Goal: Transaction & Acquisition: Purchase product/service

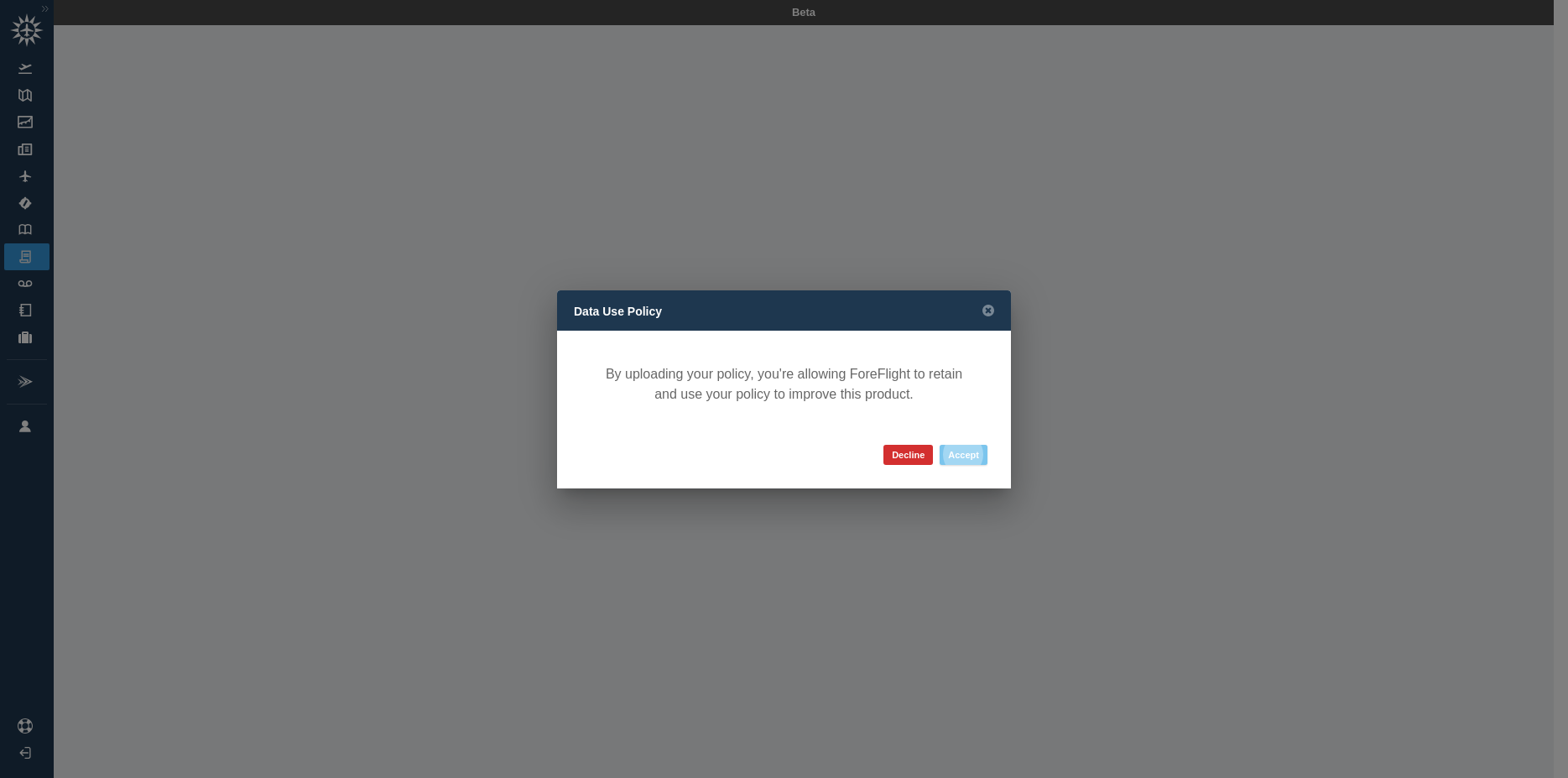
click at [965, 455] on button "Accept" at bounding box center [963, 455] width 48 height 20
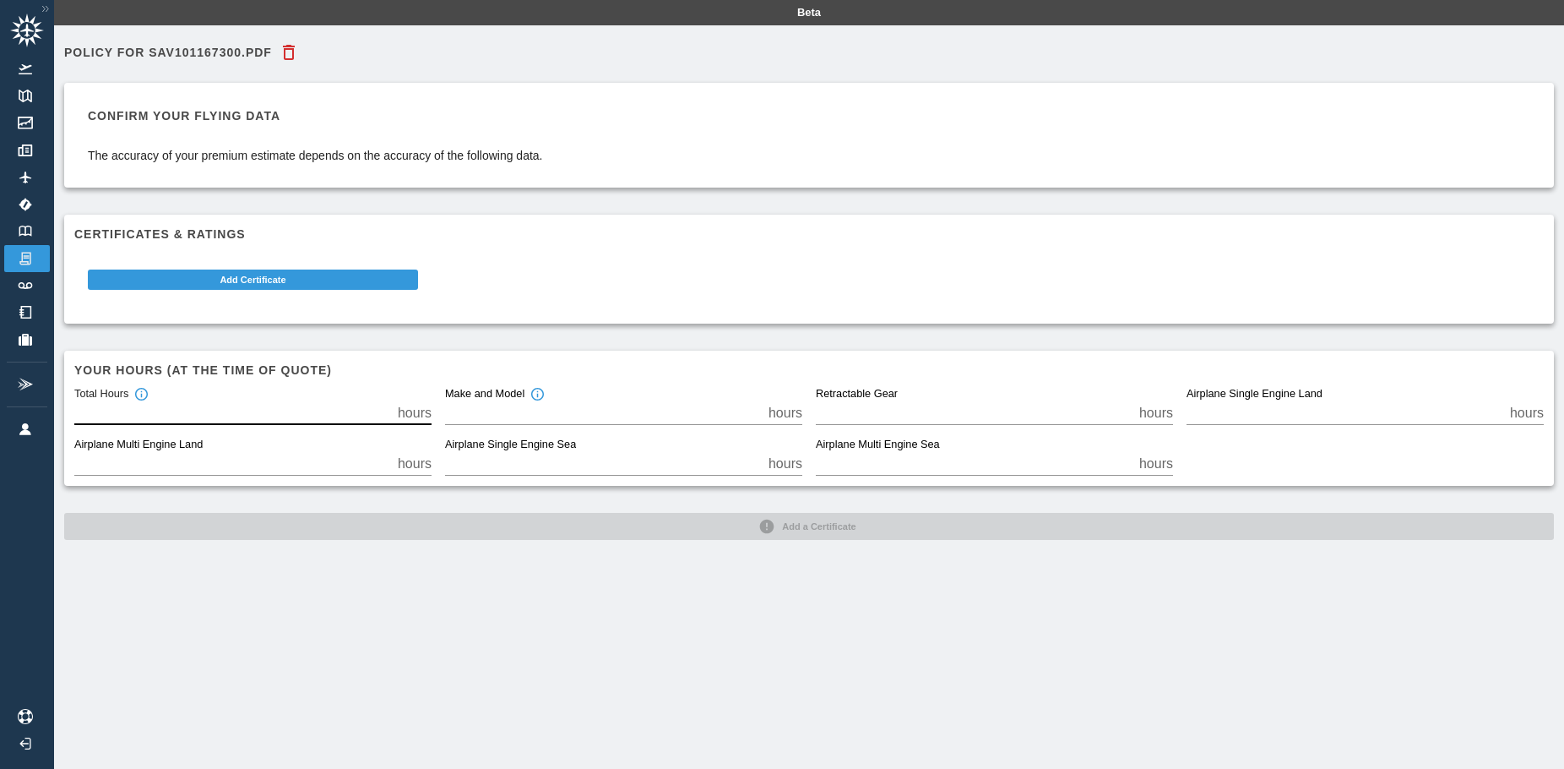
drag, startPoint x: 94, startPoint y: 407, endPoint x: 64, endPoint y: 410, distance: 29.8
click at [74, 410] on input "*" at bounding box center [232, 413] width 317 height 24
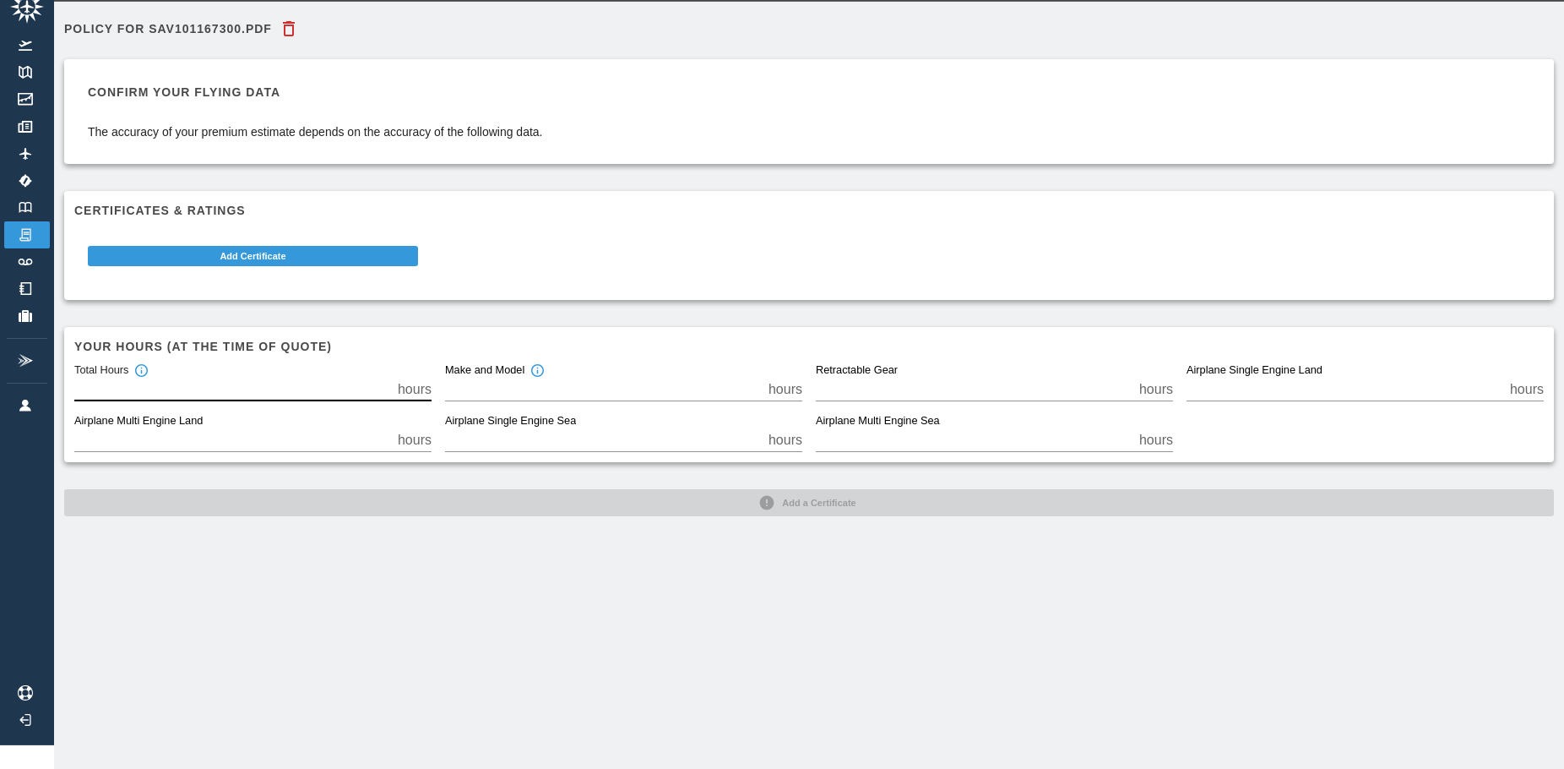
scroll to position [40, 0]
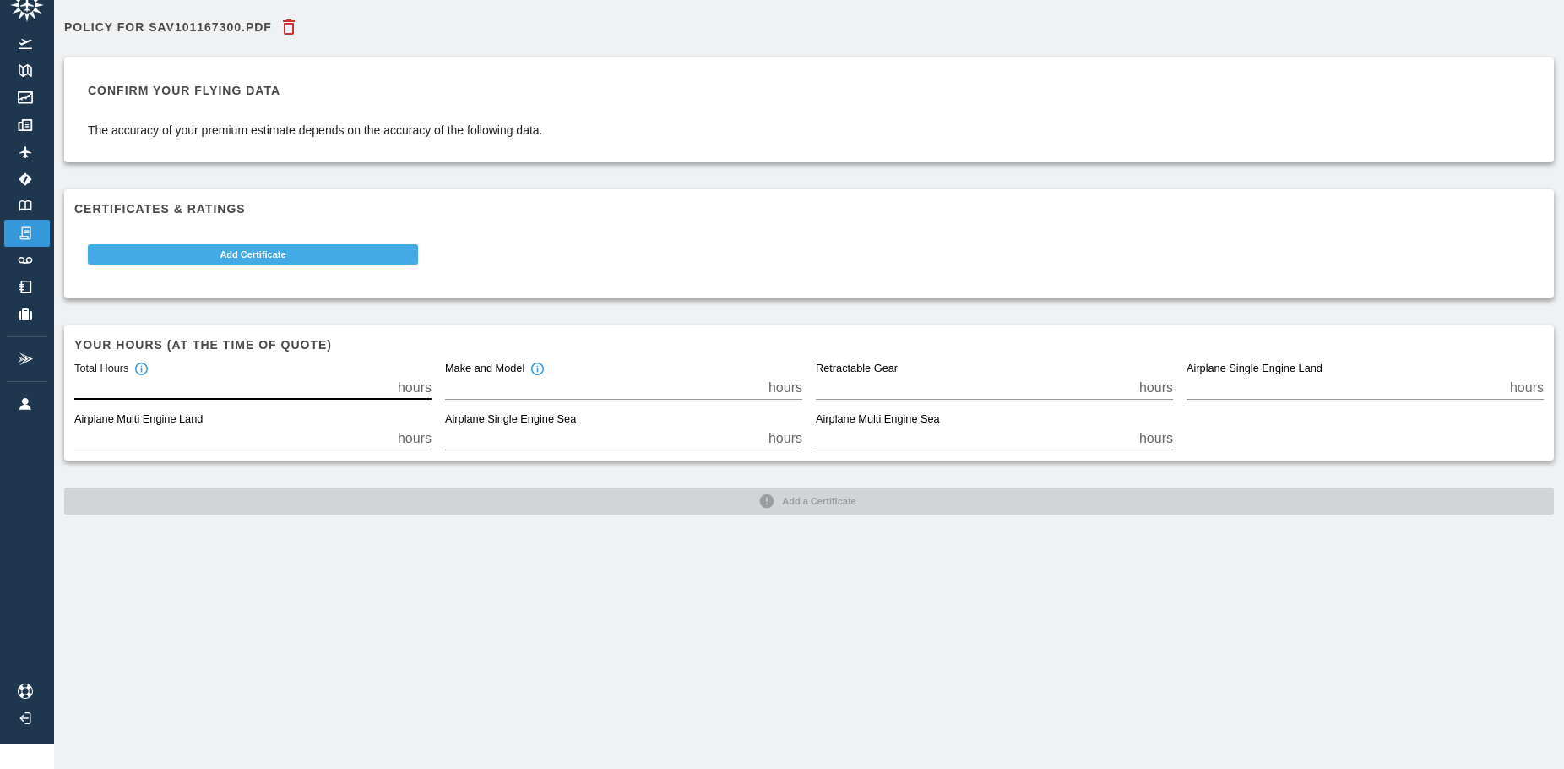
type input "***"
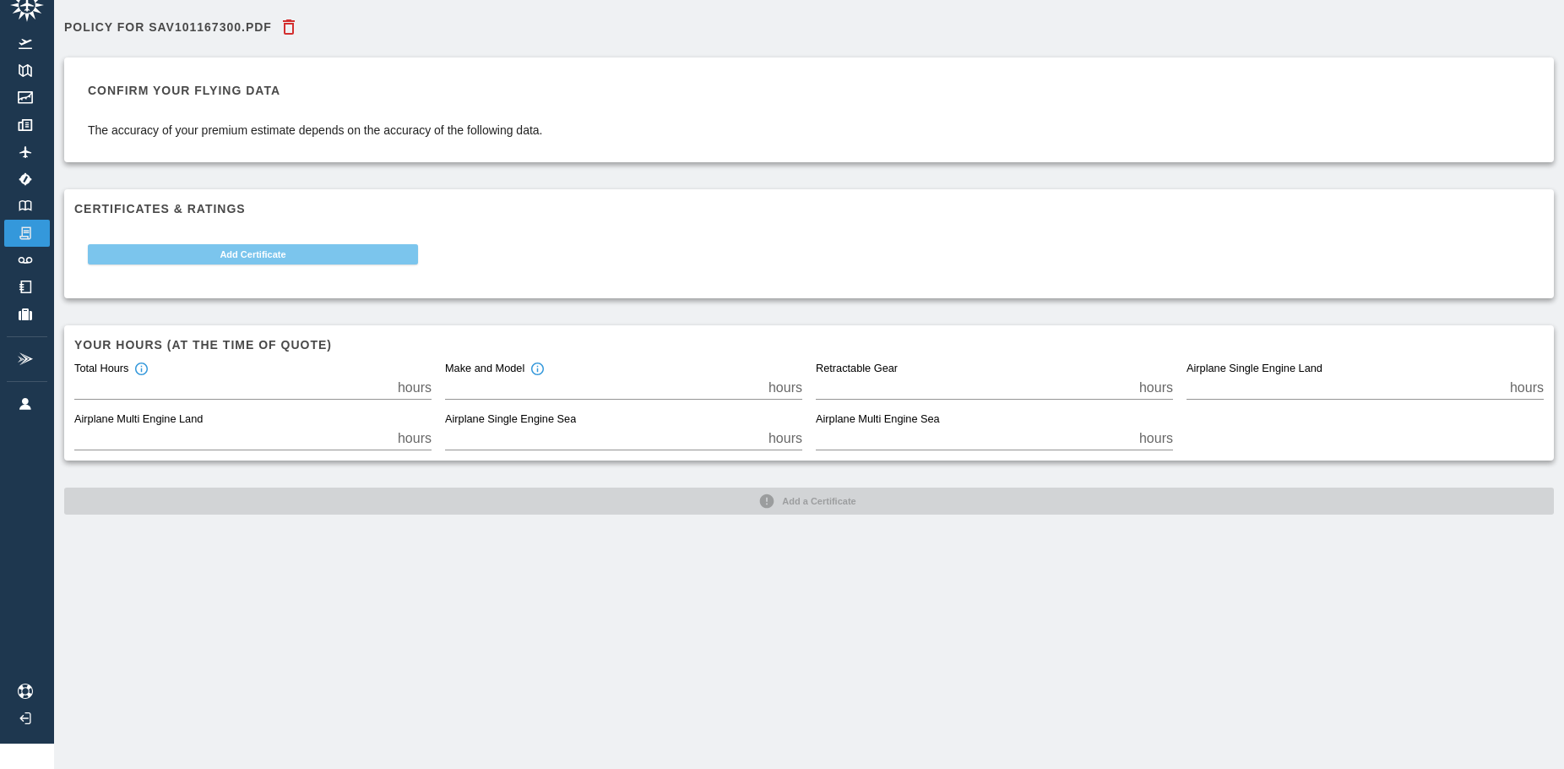
click at [264, 244] on button "Add Certificate" at bounding box center [253, 254] width 330 height 20
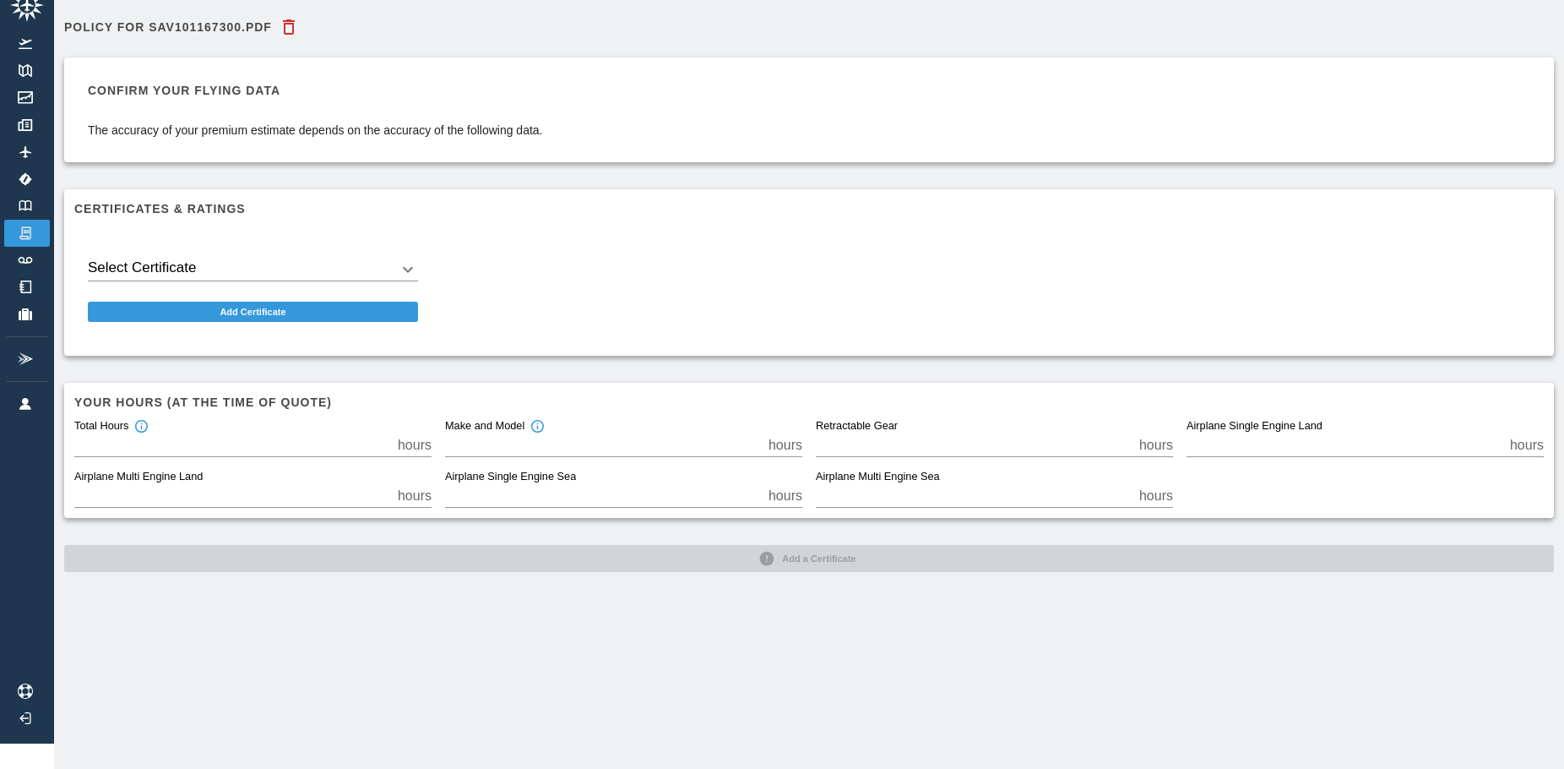
click at [365, 259] on body "Beta Policy for SAV101167300.pdf Confirm your flying data The accuracy of your …" at bounding box center [782, 359] width 1564 height 769
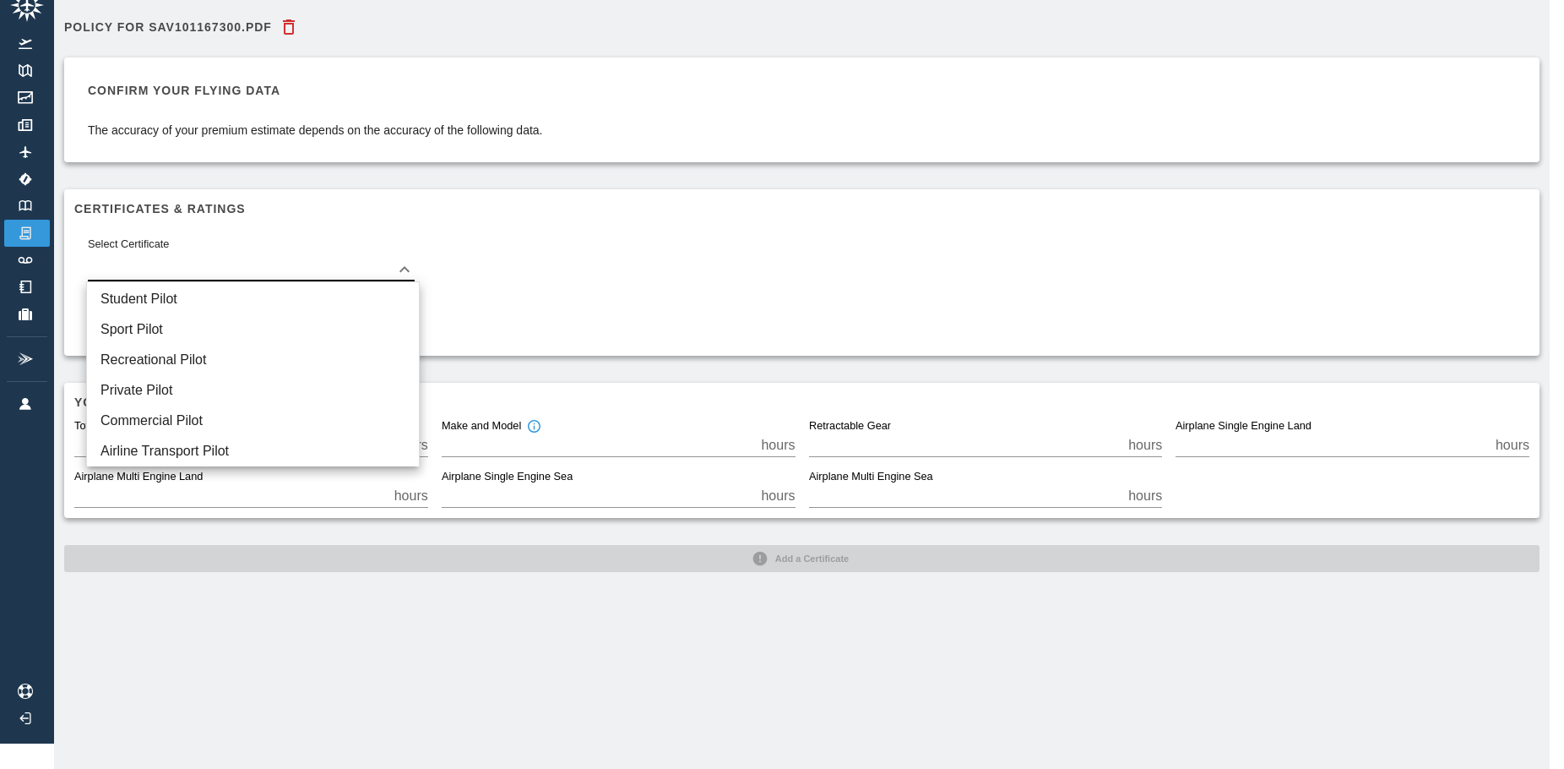
scroll to position [25, 0]
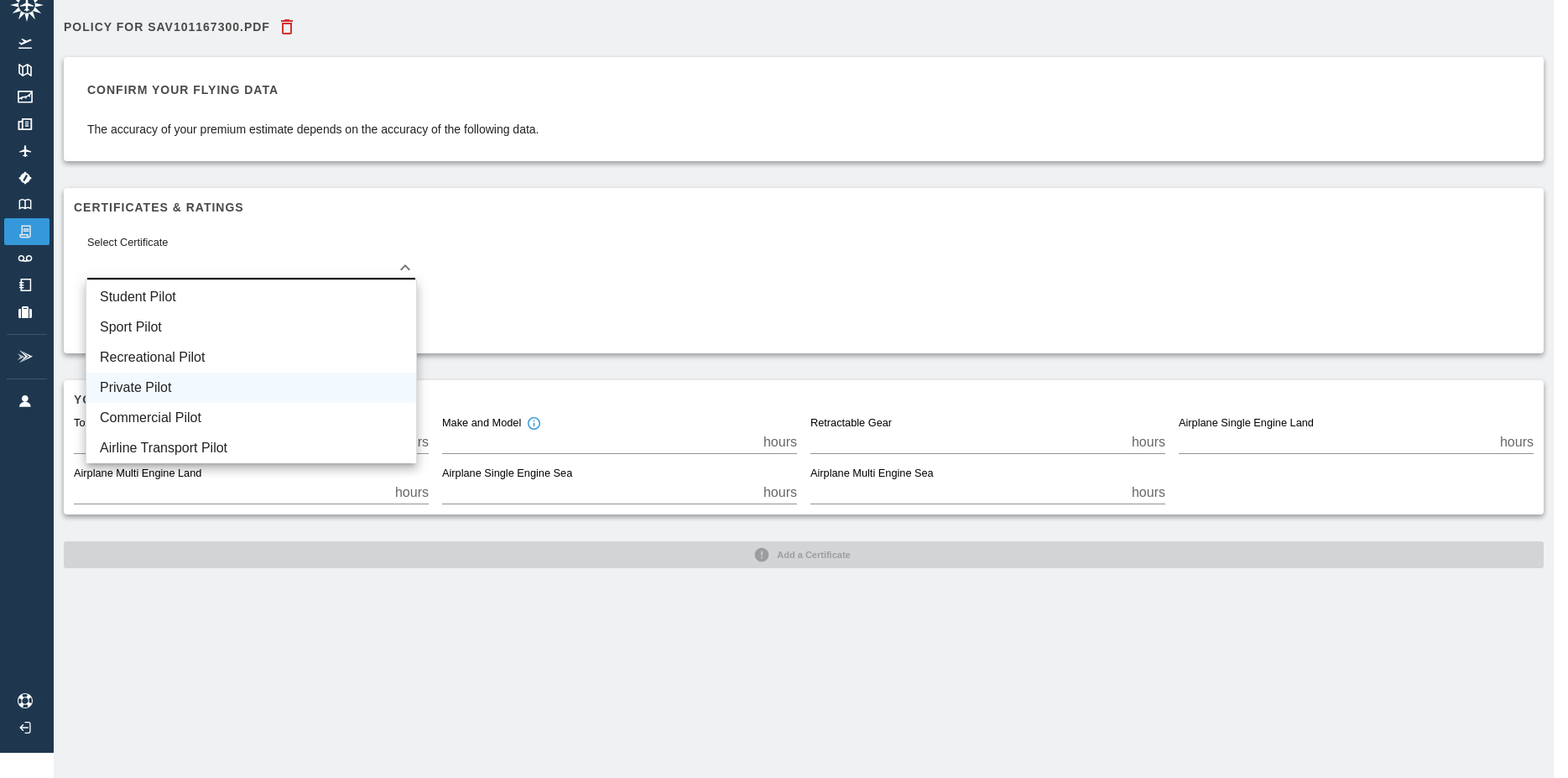
click at [151, 382] on li "Private Pilot" at bounding box center [251, 388] width 330 height 30
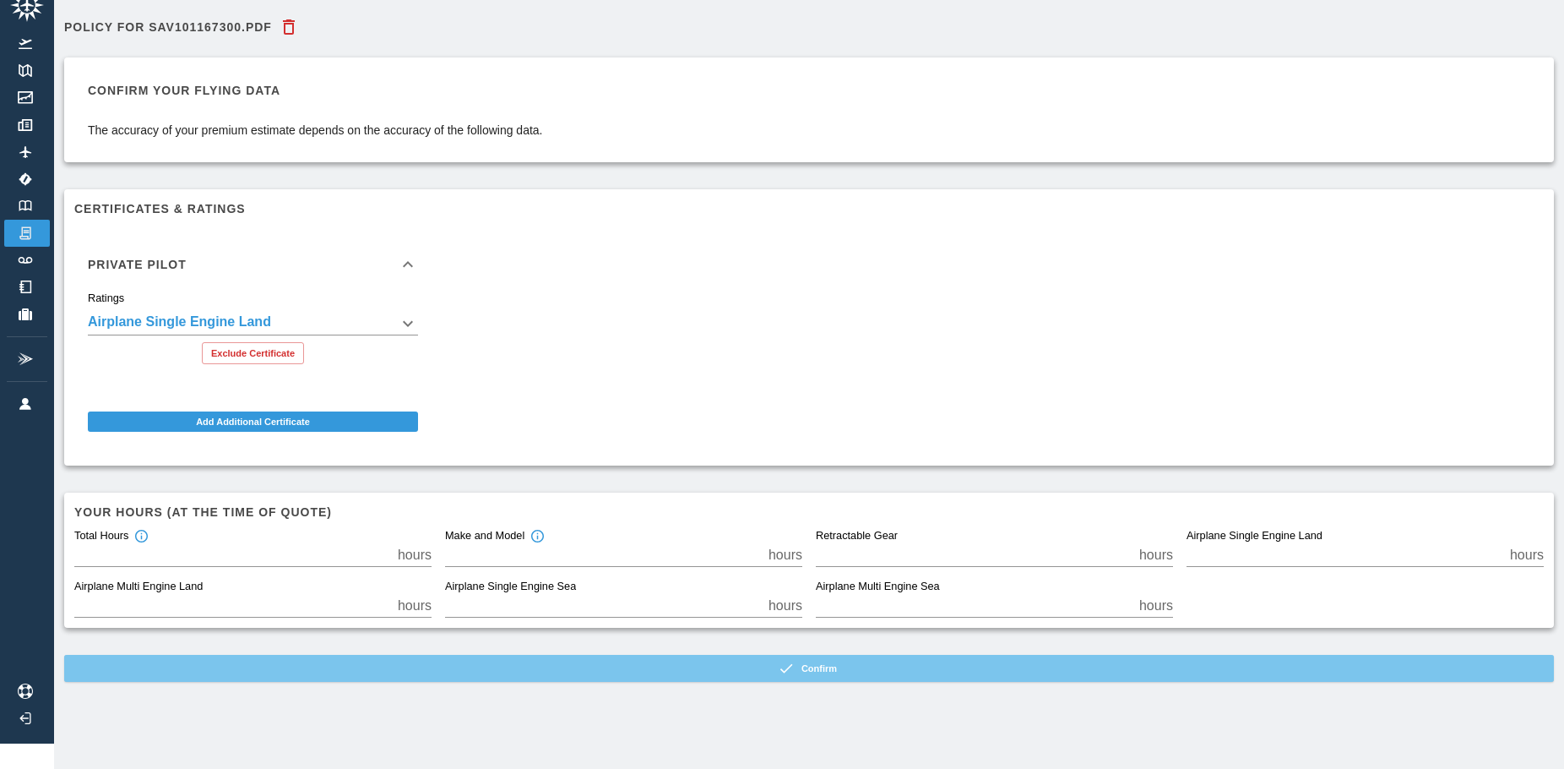
click at [810, 666] on button "Confirm" at bounding box center [809, 668] width 1490 height 27
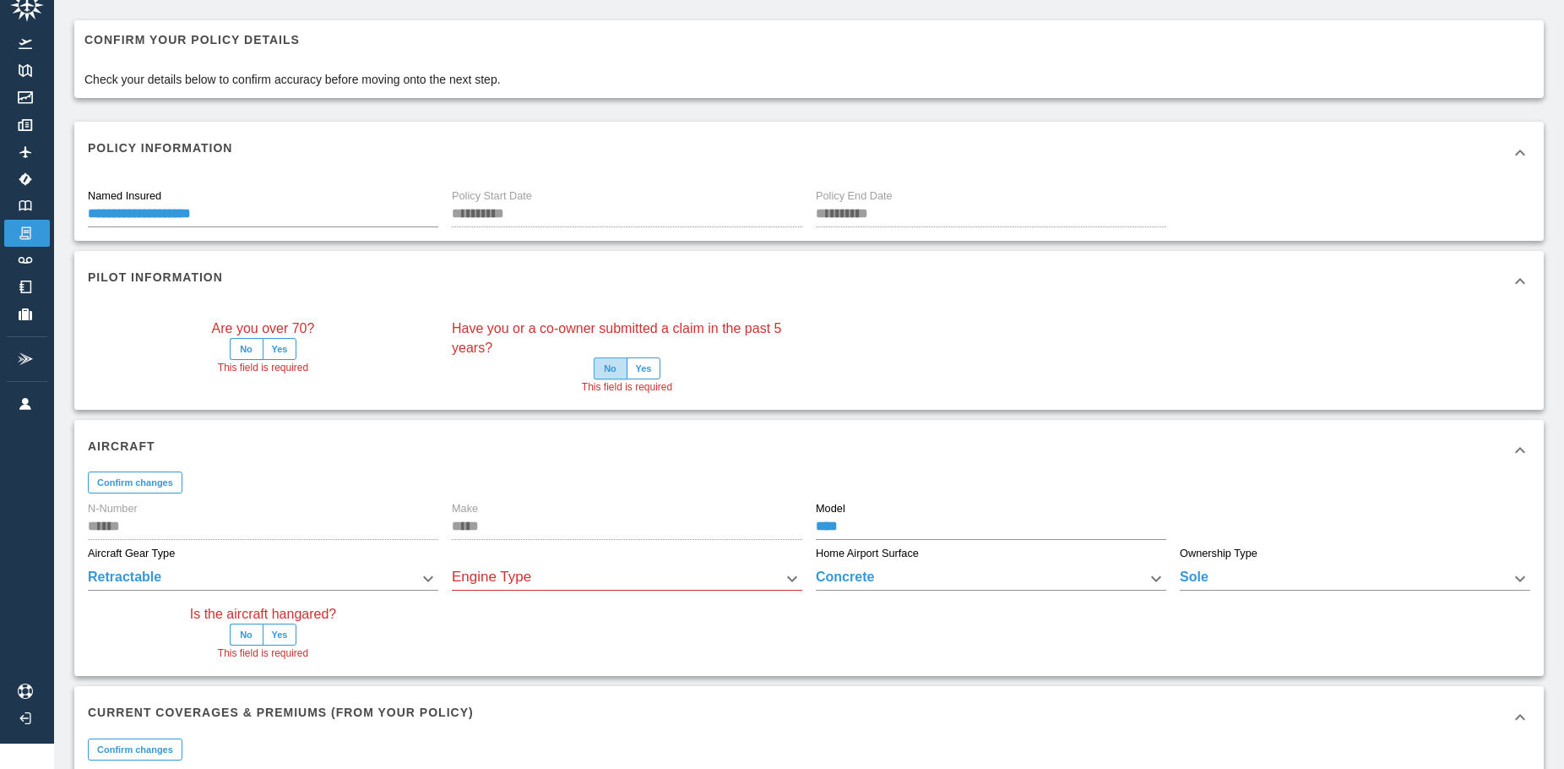
click at [617, 367] on button "No" at bounding box center [611, 368] width 34 height 22
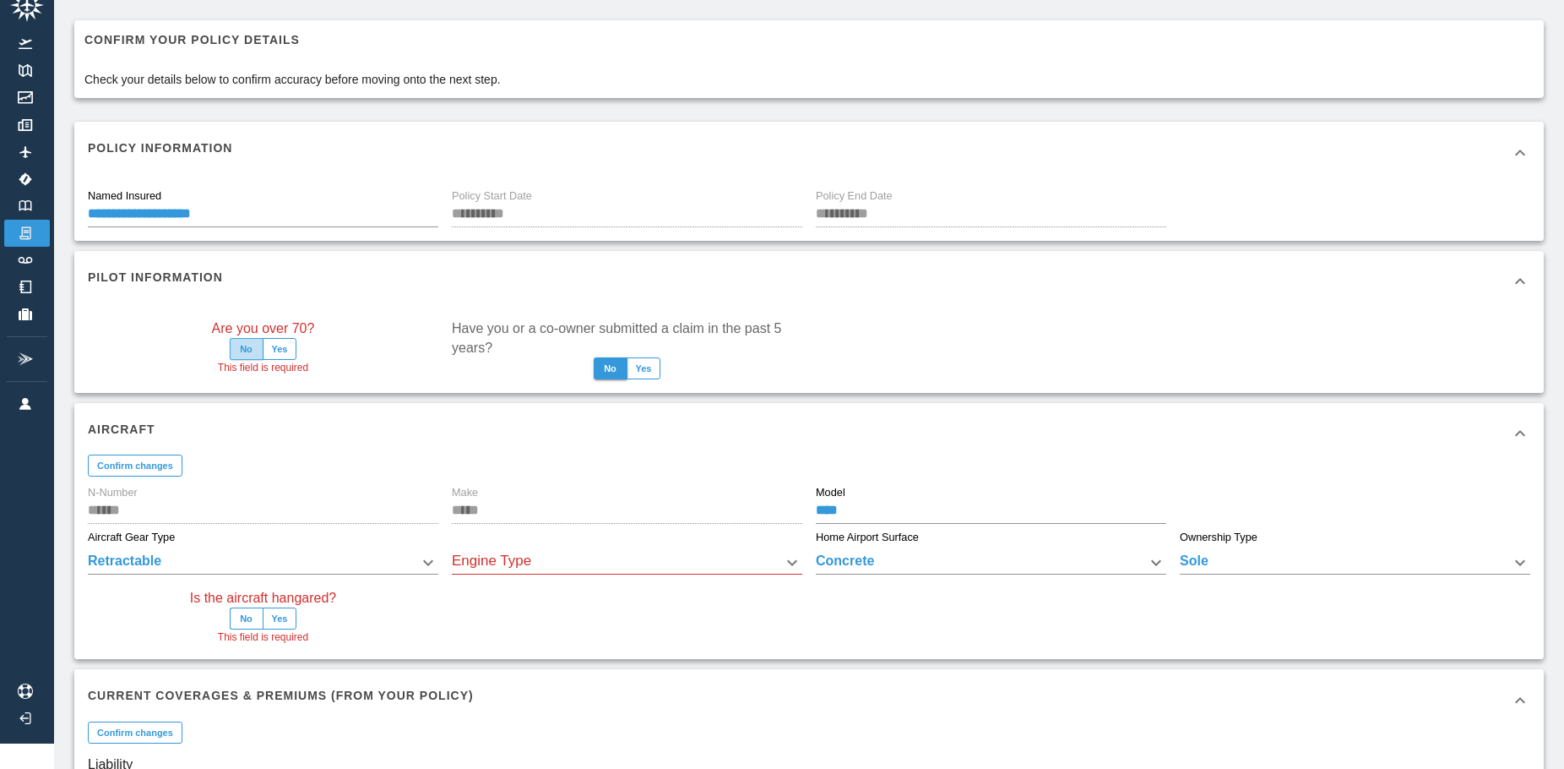
click at [247, 347] on button "No" at bounding box center [247, 349] width 34 height 22
click at [280, 621] on button "Yes" at bounding box center [280, 618] width 35 height 22
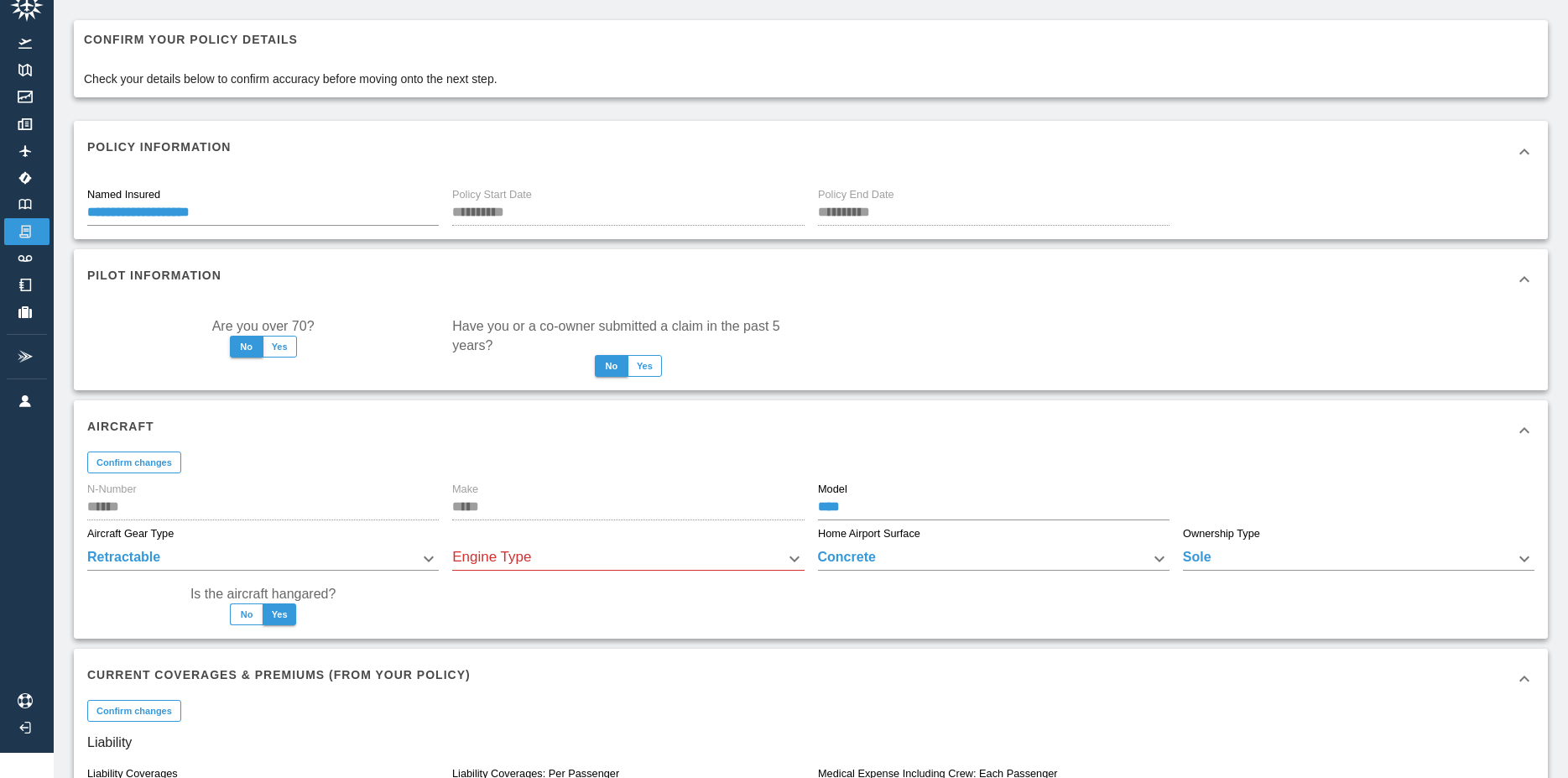
click at [504, 553] on body "**********" at bounding box center [784, 364] width 1568 height 778
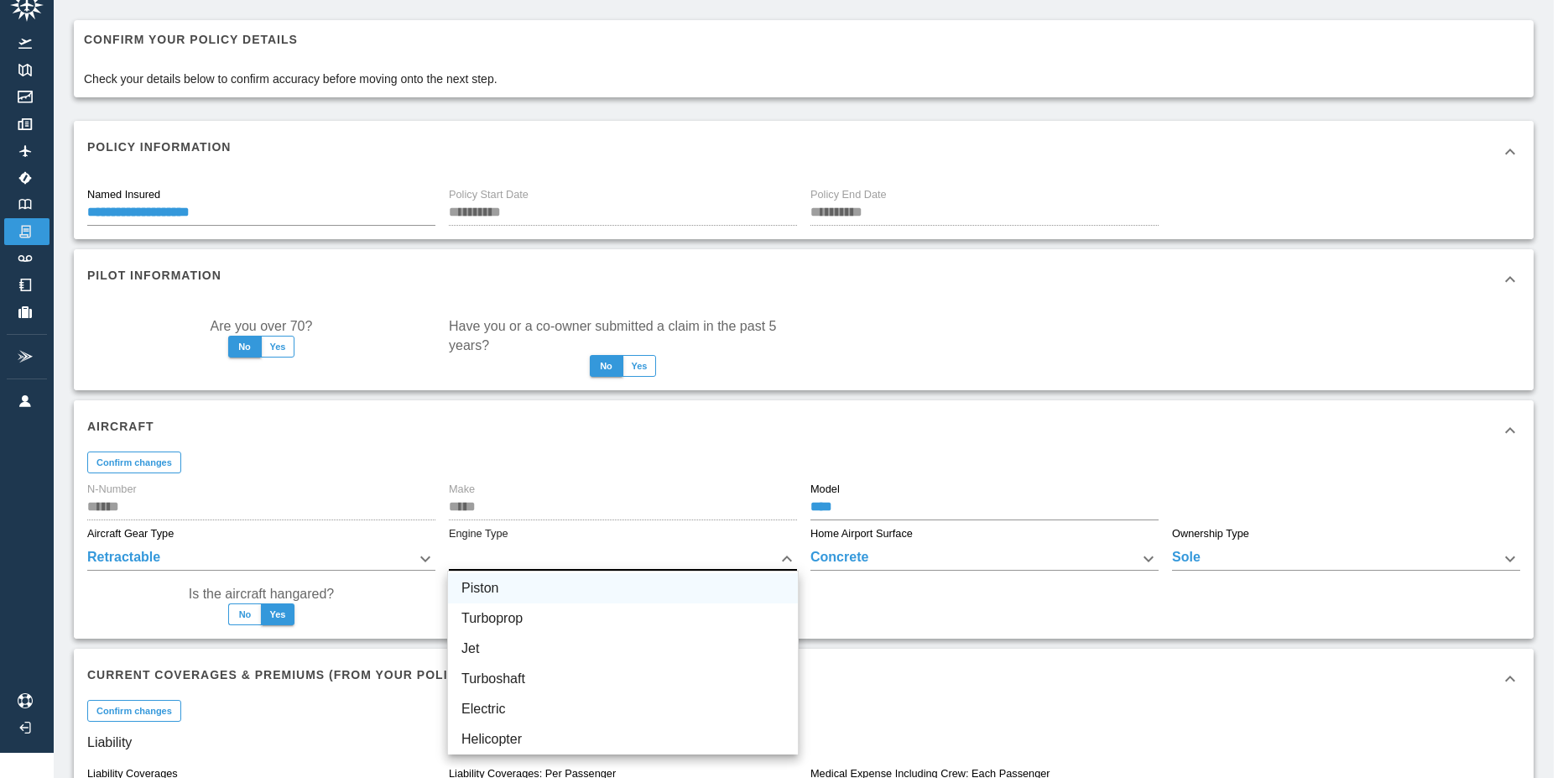
click at [487, 586] on li "Piston" at bounding box center [623, 588] width 350 height 30
type input "******"
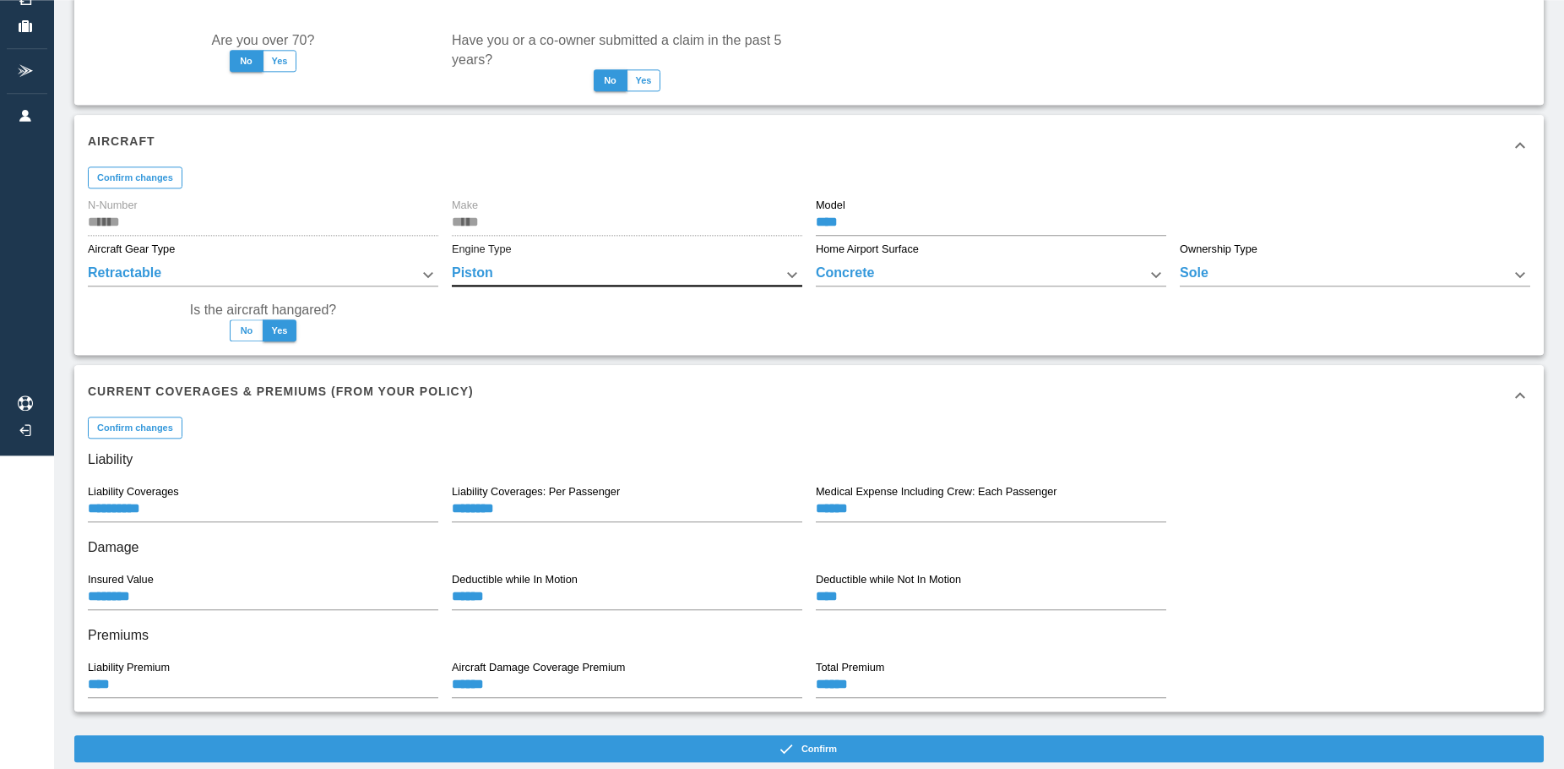
scroll to position [352, 0]
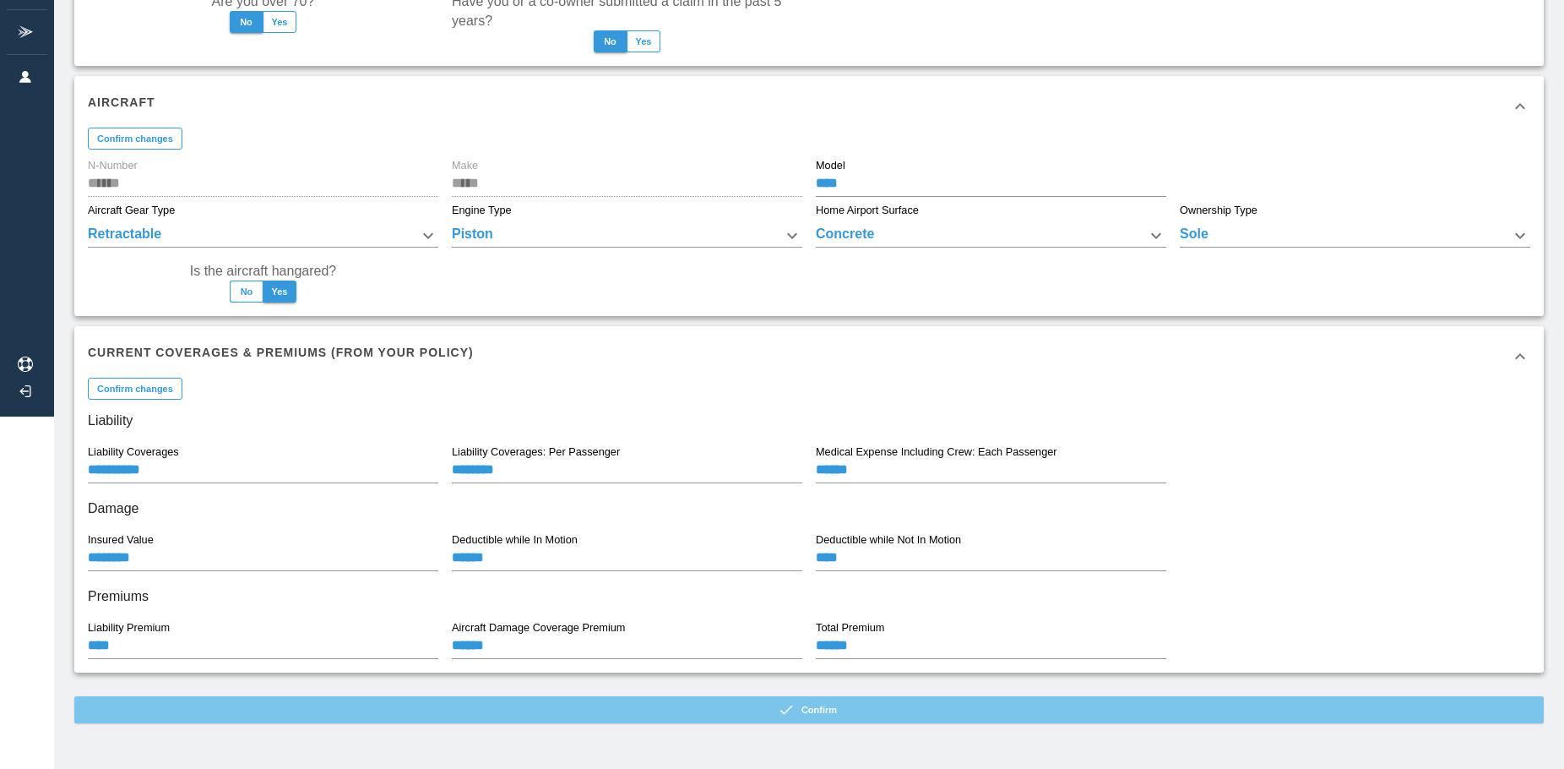
click at [835, 713] on button "Confirm" at bounding box center [809, 709] width 1470 height 27
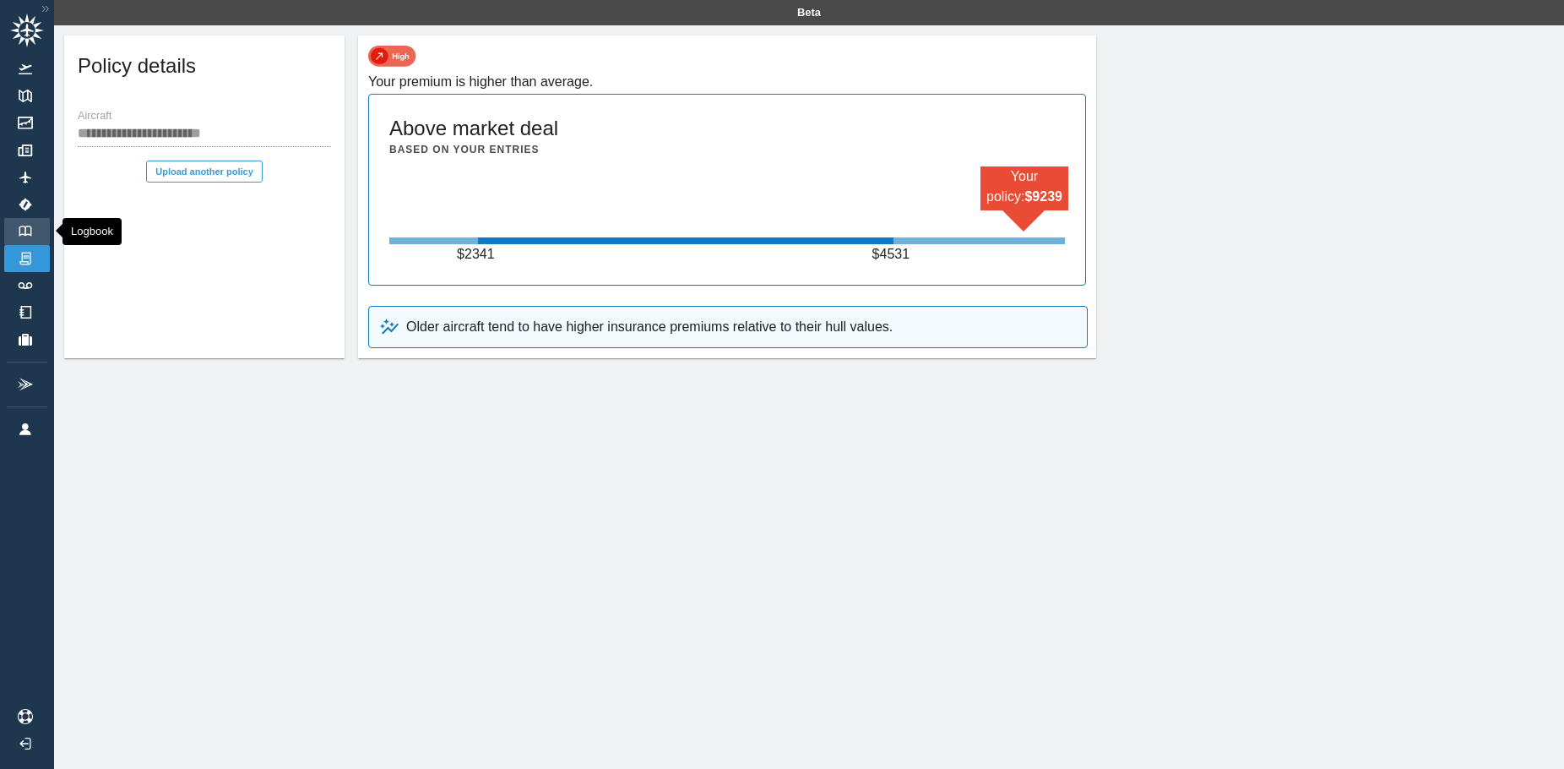
click at [29, 232] on img at bounding box center [25, 231] width 19 height 11
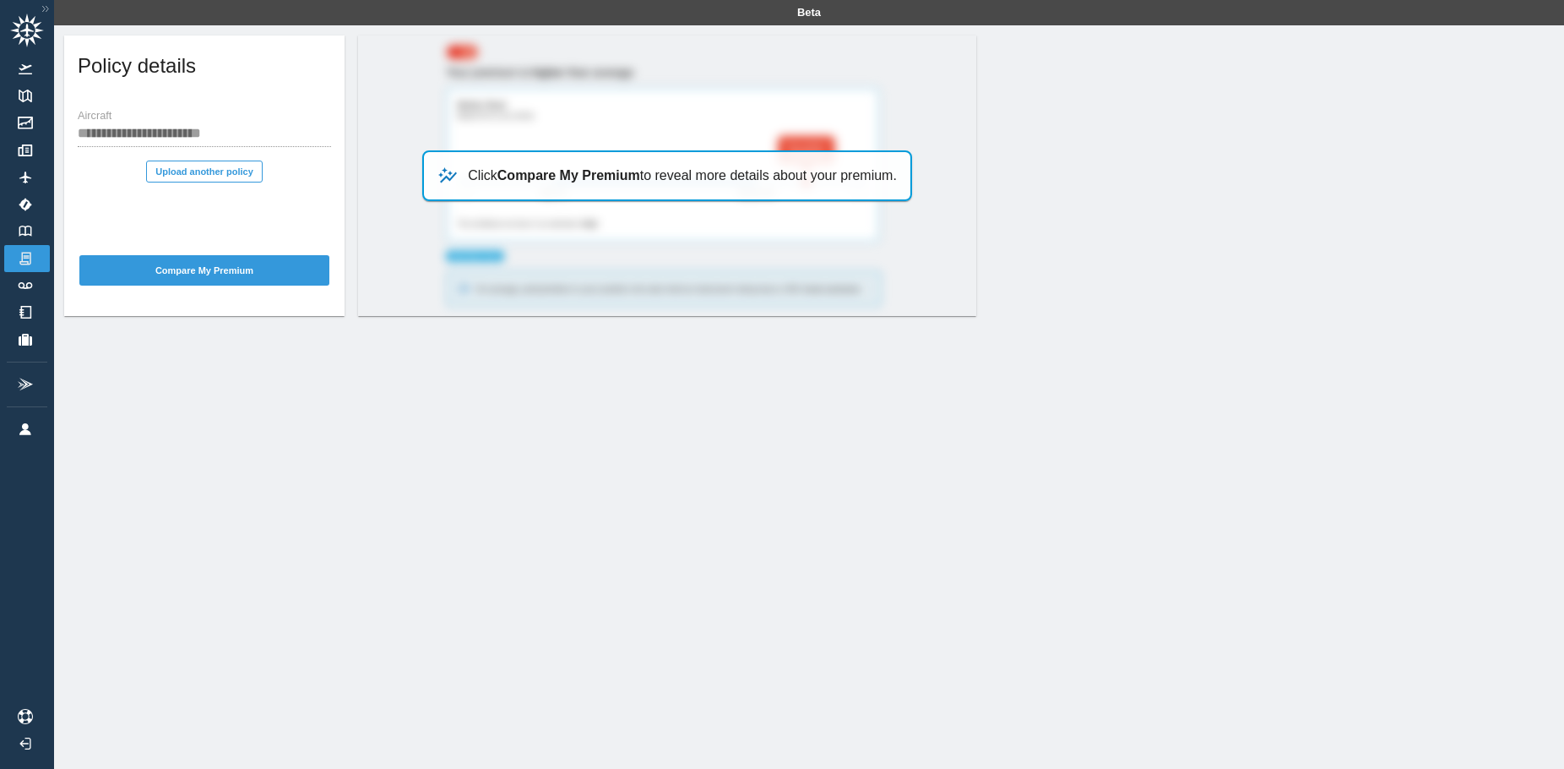
click at [557, 179] on b "Compare My Premium" at bounding box center [568, 175] width 143 height 14
click at [177, 230] on div "**********" at bounding box center [204, 175] width 280 height 280
click at [23, 284] on img at bounding box center [25, 285] width 19 height 7
click at [522, 182] on b "Compare My Premium" at bounding box center [568, 175] width 143 height 14
click at [240, 269] on button "Compare My Premium" at bounding box center [204, 270] width 250 height 30
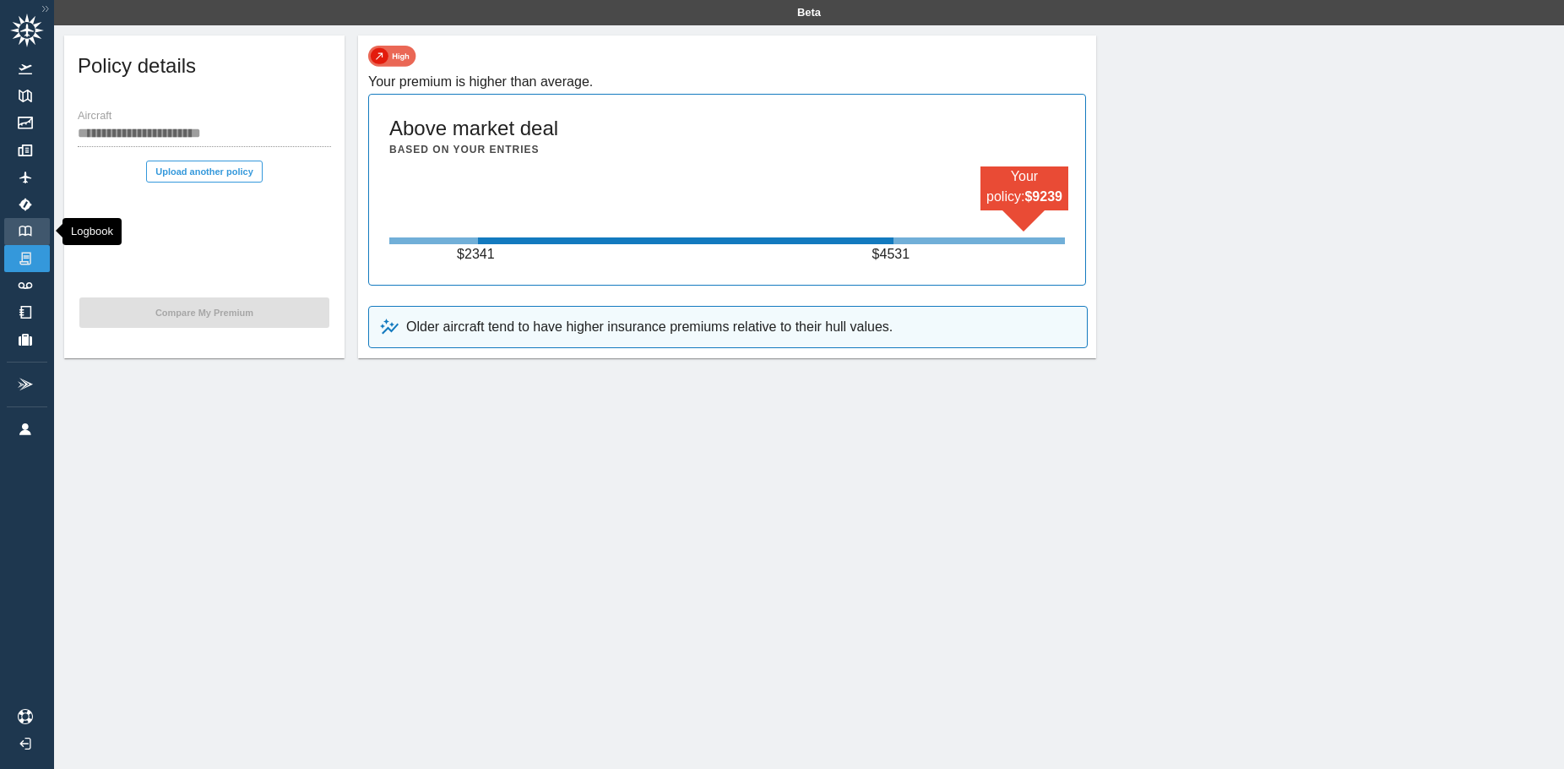
click at [25, 233] on img at bounding box center [25, 231] width 19 height 11
